Goal: Transaction & Acquisition: Purchase product/service

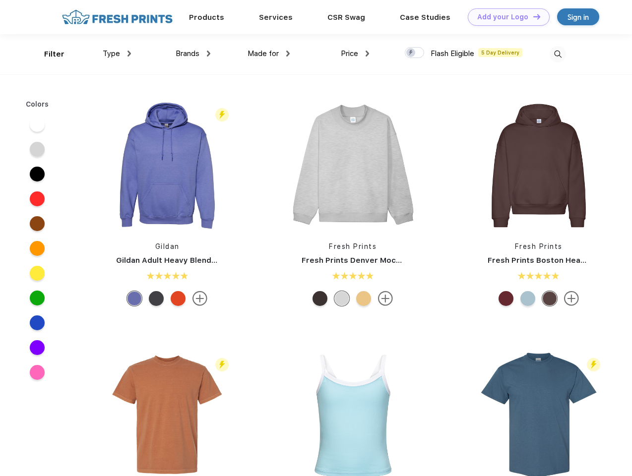
scroll to position [0, 0]
click at [505, 17] on link "Add your Logo Design Tool" at bounding box center [509, 16] width 82 height 17
click at [0, 0] on div "Design Tool" at bounding box center [0, 0] width 0 height 0
click at [532, 16] on link "Add your Logo Design Tool" at bounding box center [509, 16] width 82 height 17
click at [48, 54] on div "Filter" at bounding box center [54, 54] width 20 height 11
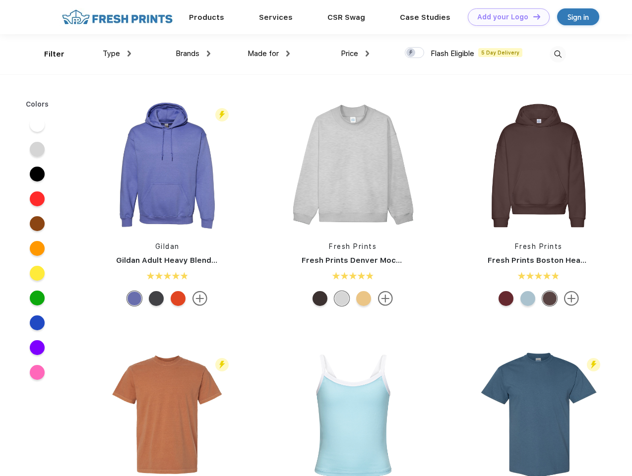
click at [117, 54] on span "Type" at bounding box center [111, 53] width 17 height 9
click at [193, 54] on span "Brands" at bounding box center [188, 53] width 24 height 9
click at [269, 54] on span "Made for" at bounding box center [262, 53] width 31 height 9
click at [355, 54] on span "Price" at bounding box center [349, 53] width 17 height 9
click at [415, 53] on div at bounding box center [414, 52] width 19 height 11
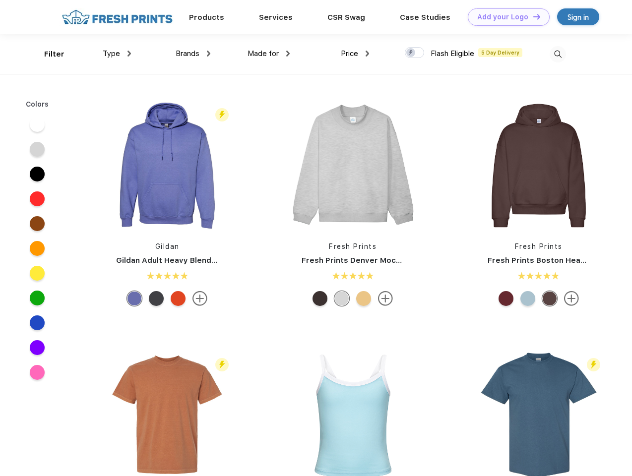
click at [411, 53] on input "checkbox" at bounding box center [408, 50] width 6 height 6
click at [557, 54] on img at bounding box center [557, 54] width 16 height 16
